Goal: Information Seeking & Learning: Learn about a topic

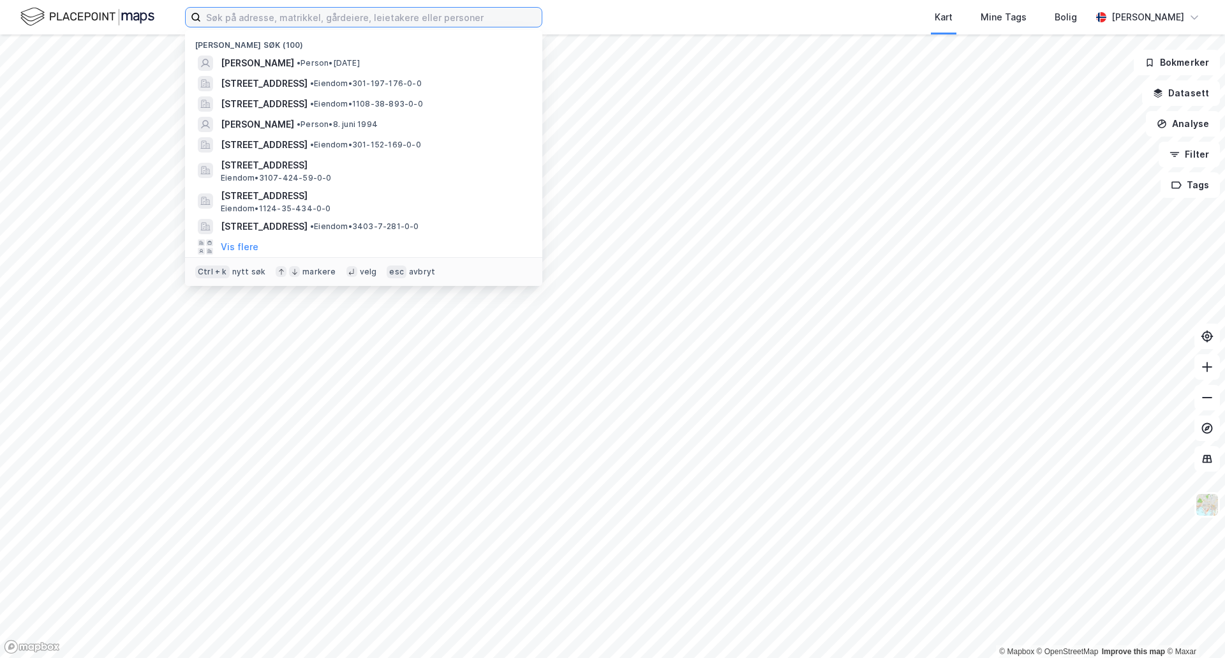
click at [430, 19] on input at bounding box center [371, 17] width 341 height 19
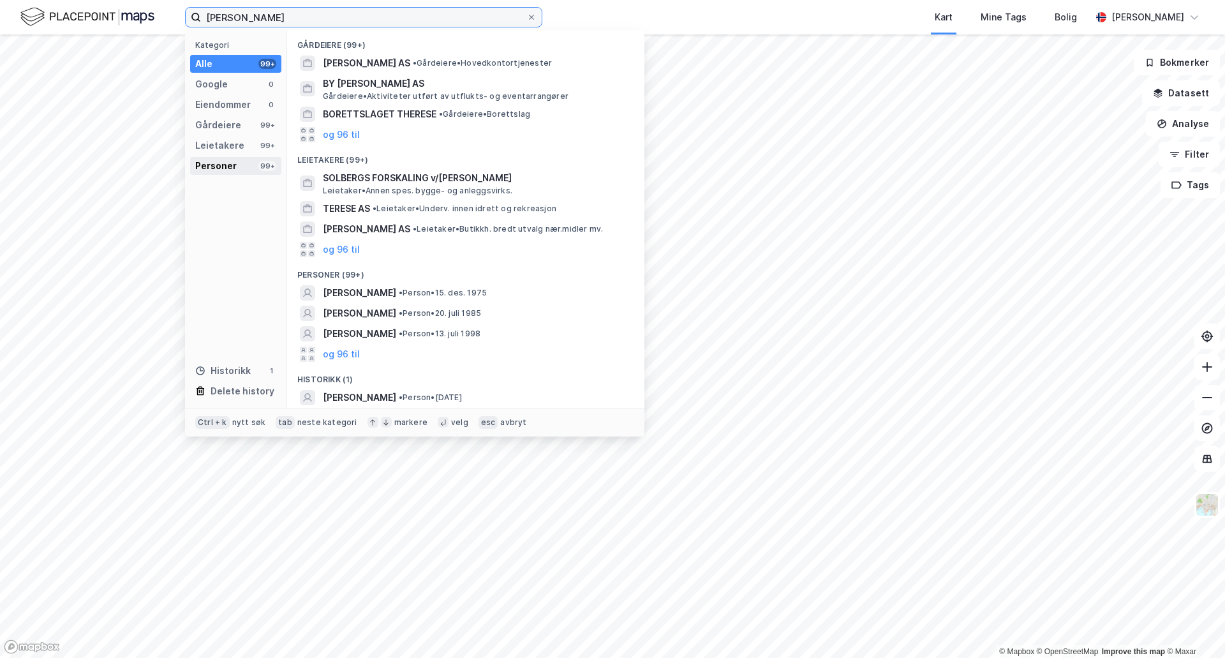
type input "[PERSON_NAME]"
click at [230, 165] on div "Personer" at bounding box center [215, 165] width 41 height 15
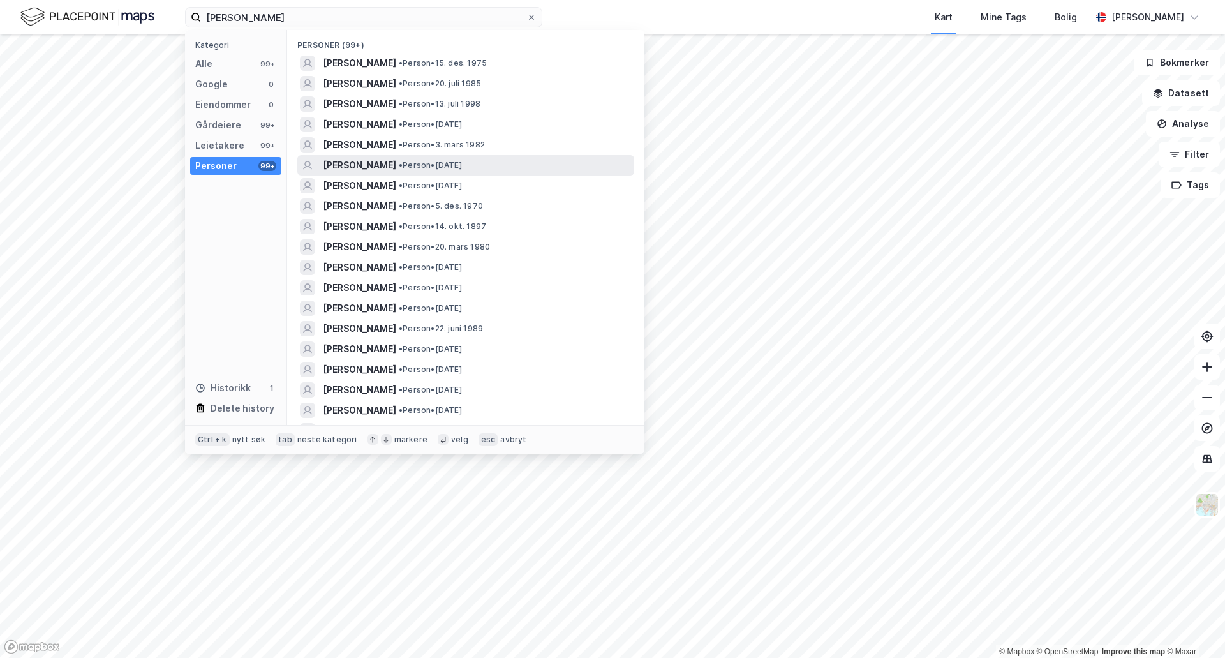
click at [425, 161] on span "• Person • [DATE]" at bounding box center [430, 165] width 63 height 10
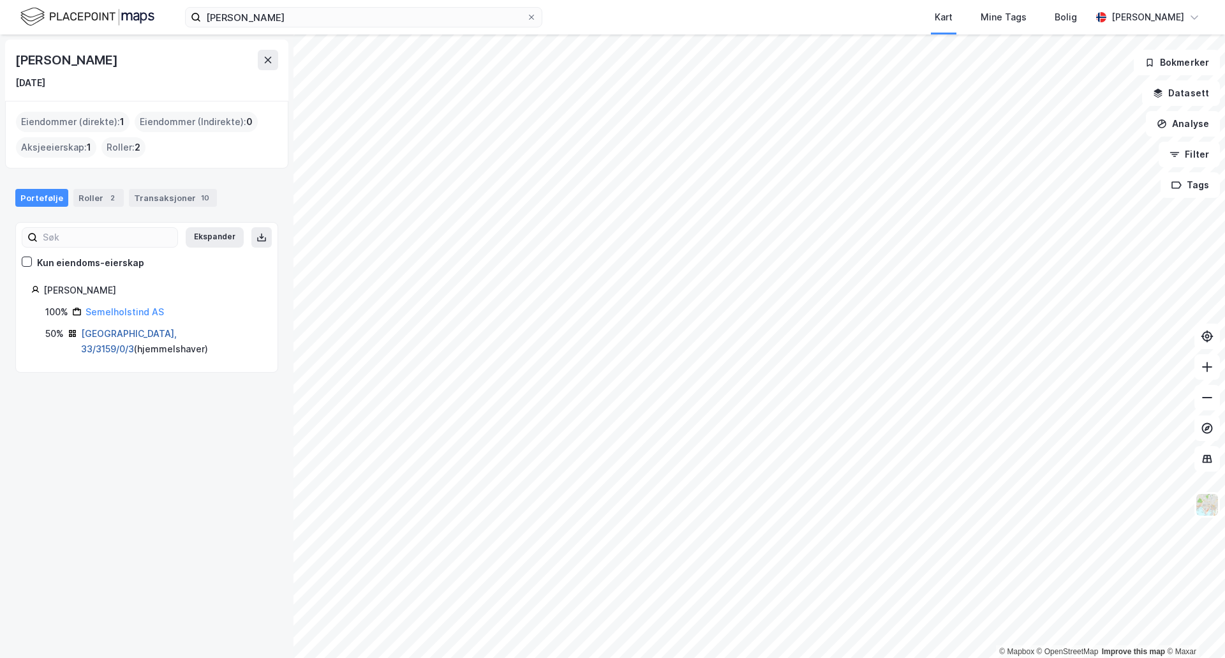
click at [119, 330] on link "[GEOGRAPHIC_DATA], 33/3159/0/3" at bounding box center [129, 341] width 96 height 26
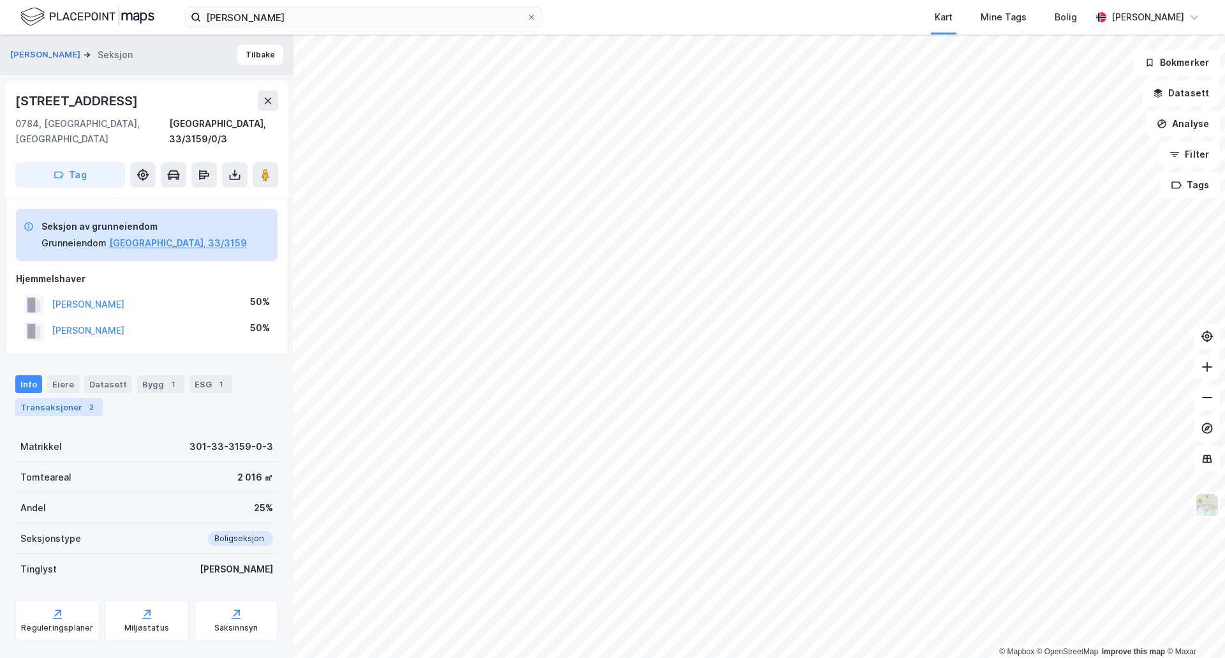
click at [71, 398] on div "Transaksjoner 2" at bounding box center [58, 407] width 87 height 18
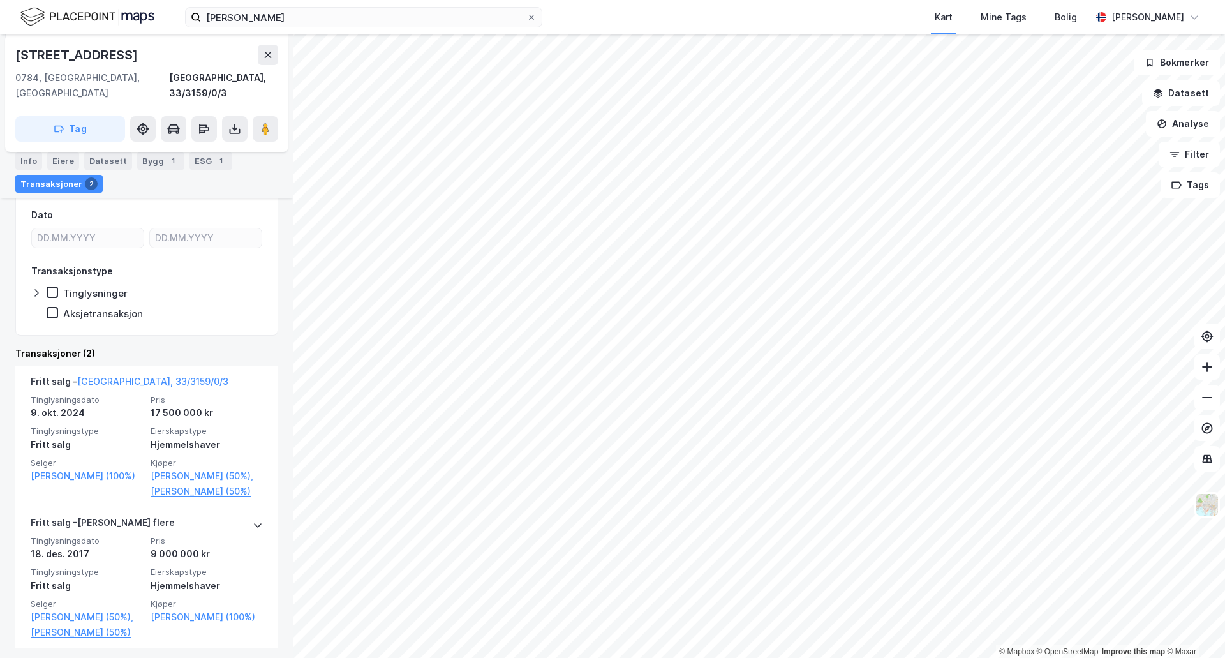
scroll to position [293, 0]
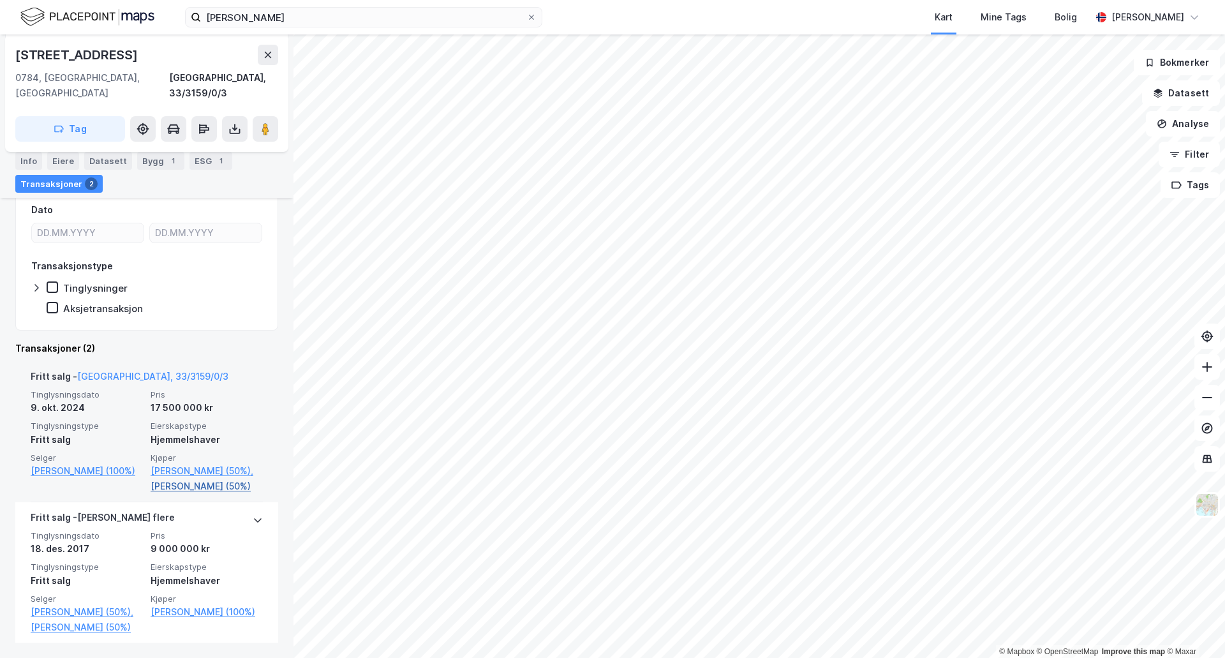
click at [211, 478] on link "[PERSON_NAME] (50%)" at bounding box center [207, 485] width 112 height 15
